Goal: Transaction & Acquisition: Purchase product/service

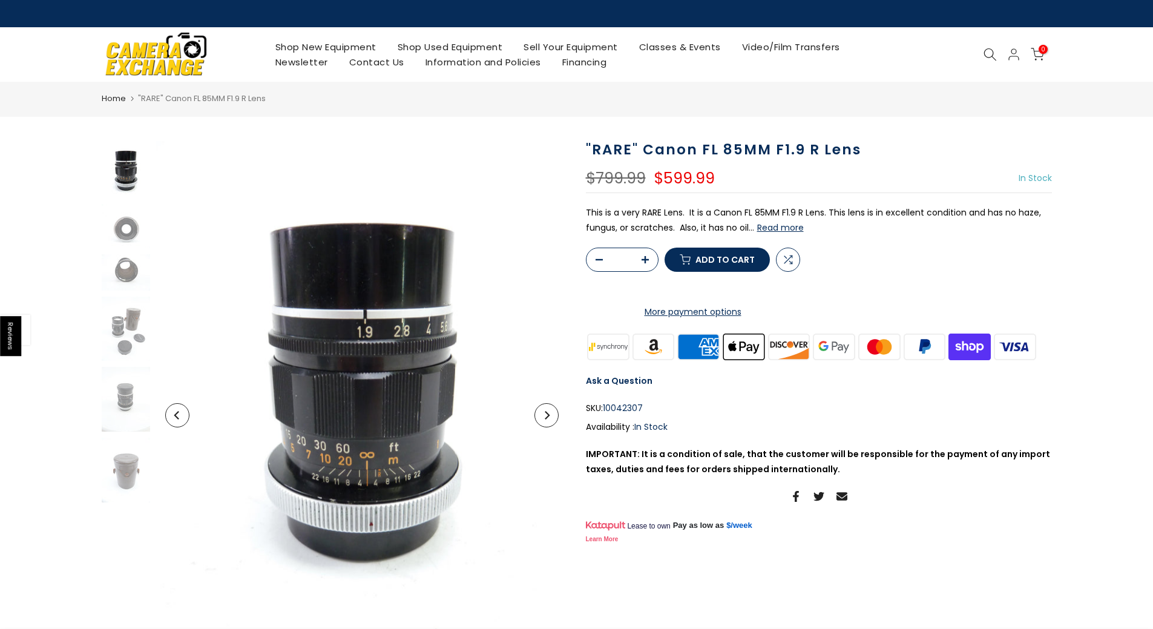
click at [553, 413] on button "Next" at bounding box center [547, 415] width 24 height 24
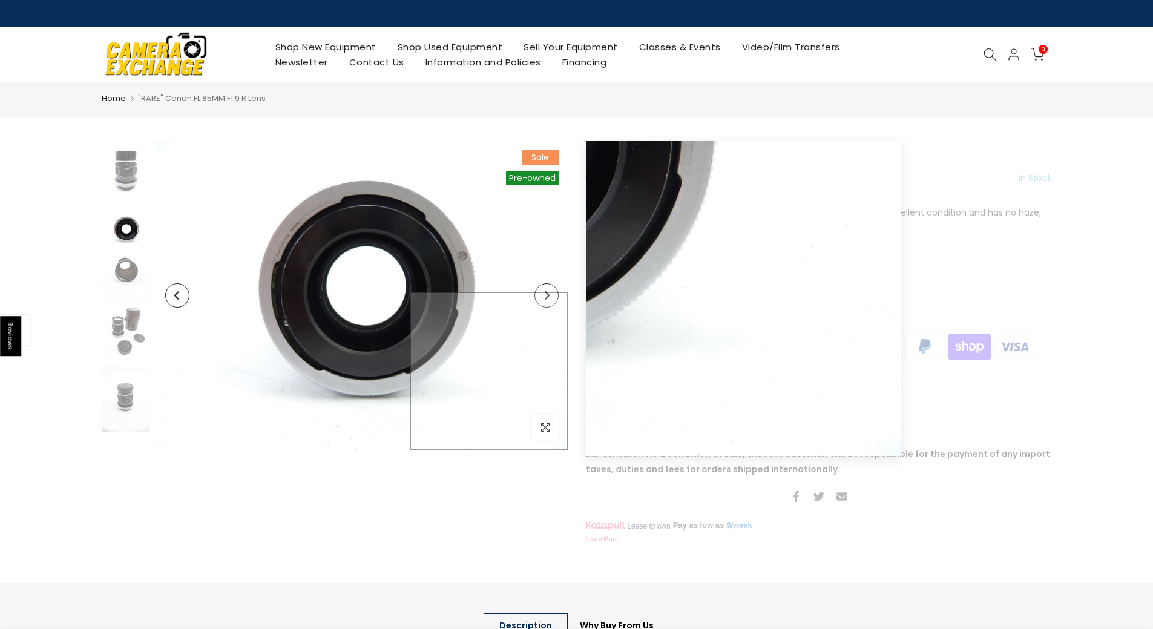
click at [553, 413] on img at bounding box center [362, 295] width 412 height 309
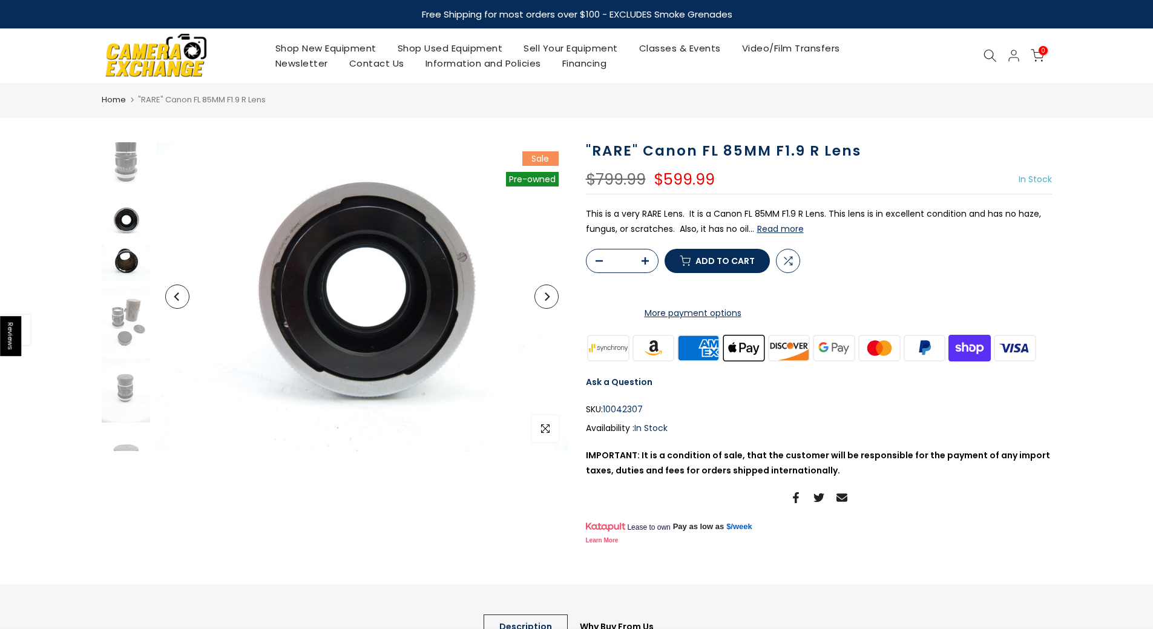
click at [122, 260] on img at bounding box center [126, 263] width 48 height 36
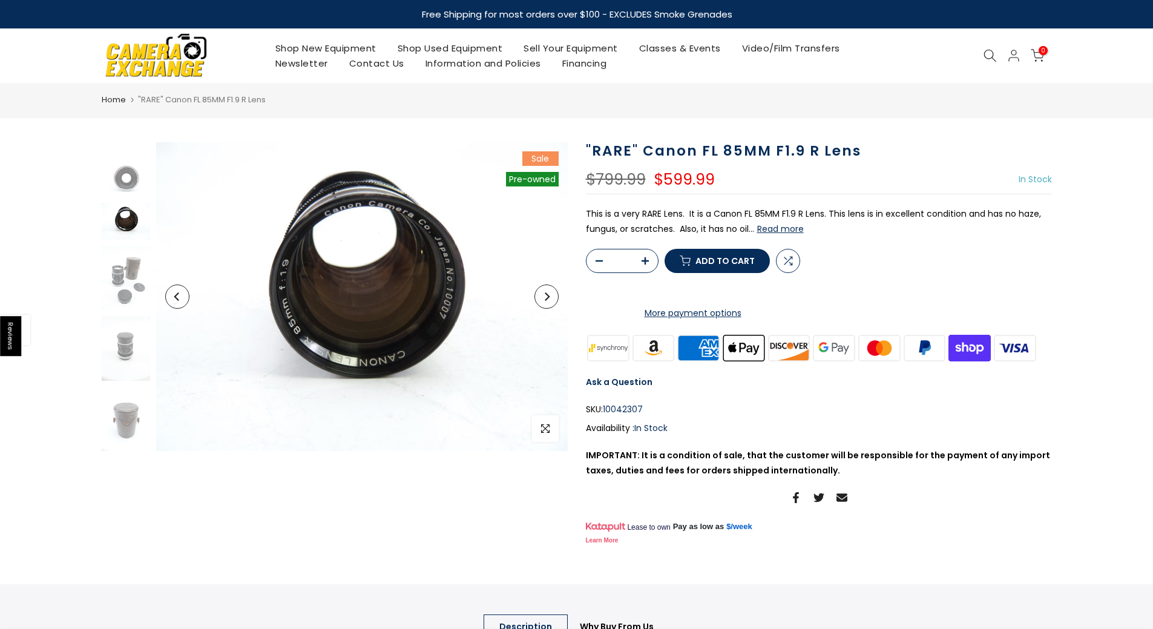
scroll to position [53, 0]
click at [119, 284] on img at bounding box center [126, 277] width 48 height 65
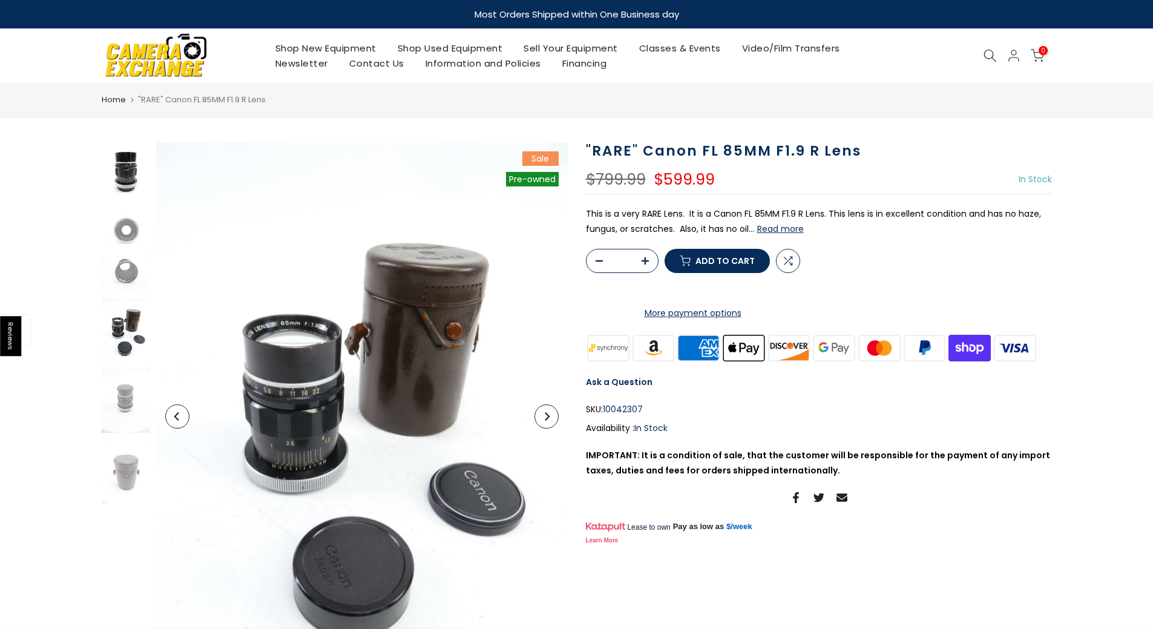
click at [122, 179] on img at bounding box center [126, 174] width 48 height 65
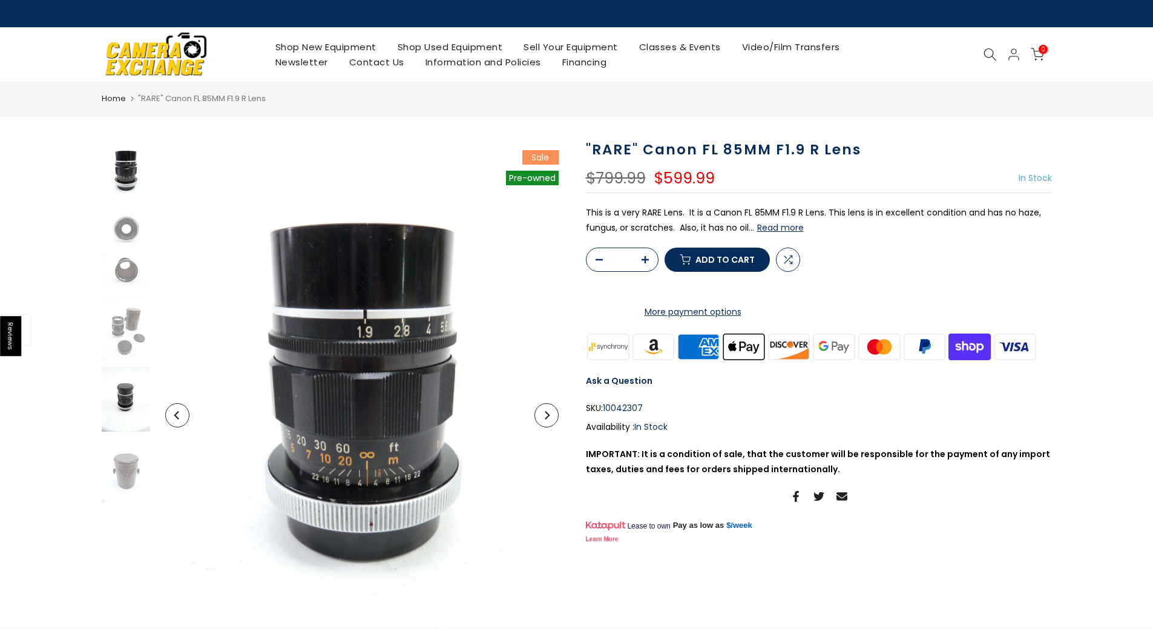
click at [131, 404] on img at bounding box center [126, 399] width 48 height 65
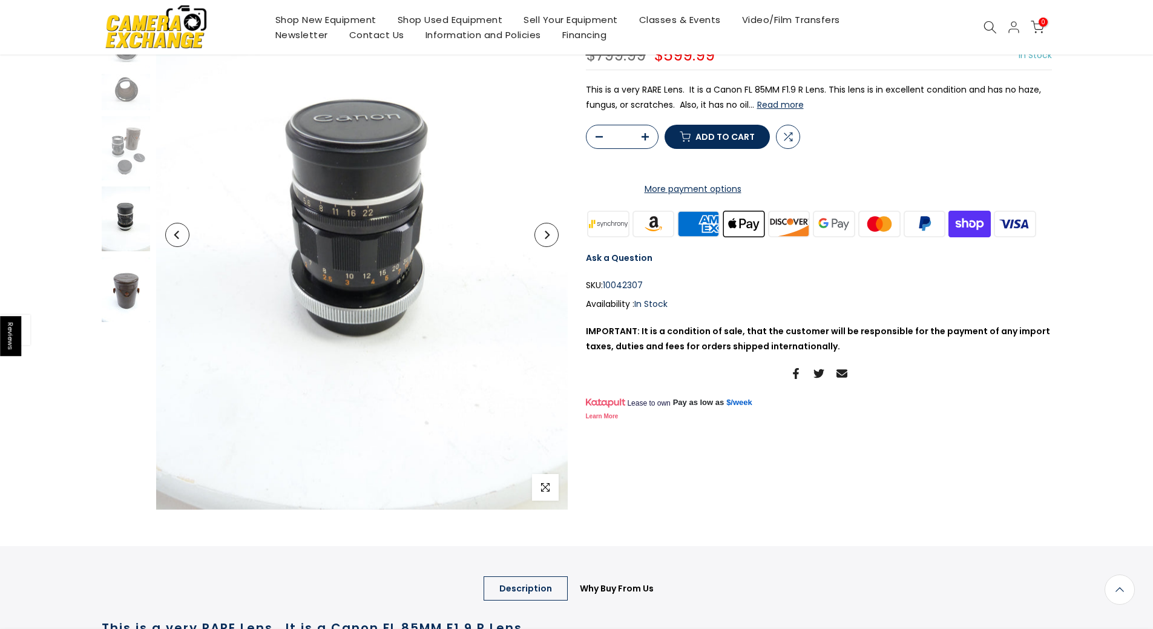
click at [116, 283] on img at bounding box center [126, 289] width 48 height 65
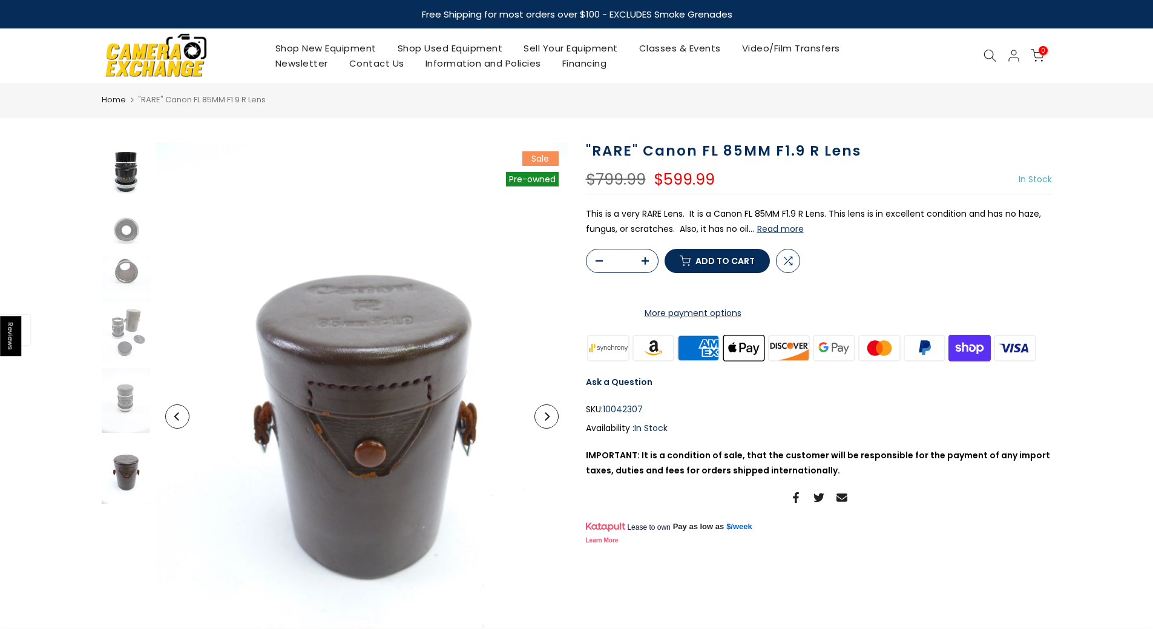
click at [122, 170] on img at bounding box center [126, 174] width 48 height 65
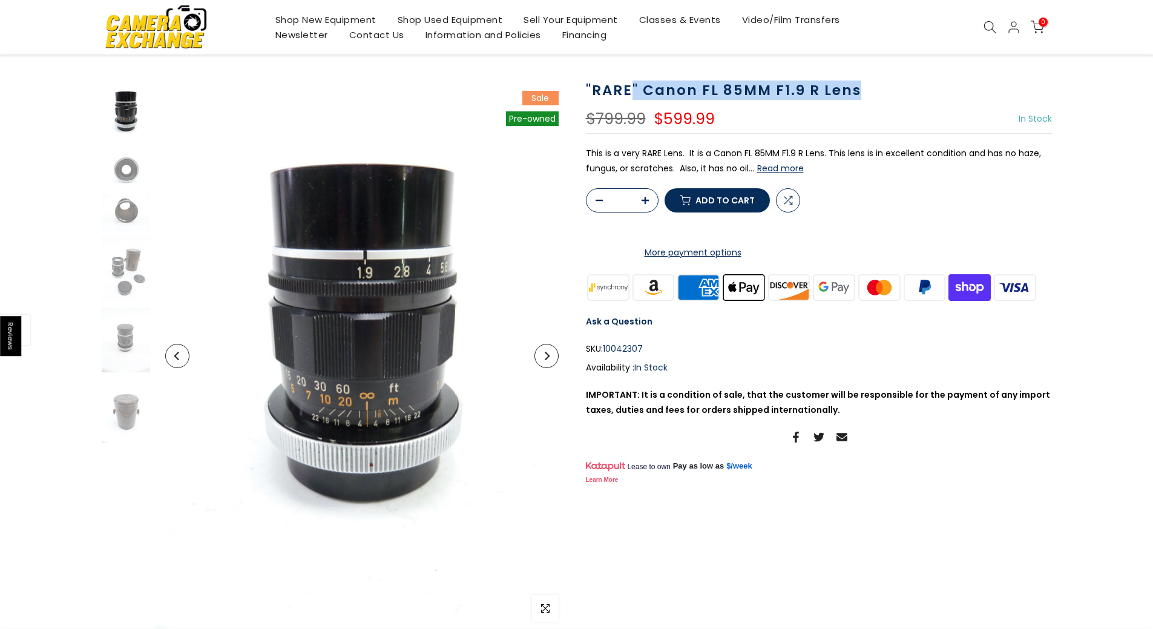
scroll to position [59, 0]
drag, startPoint x: 860, startPoint y: 89, endPoint x: 640, endPoint y: 81, distance: 220.5
click at [640, 82] on h1 ""RARE" Canon FL 85MM F1.9 R Lens" at bounding box center [819, 91] width 466 height 18
copy h1 "Canon FL 85MM F1.9 R Lens"
